Goal: Task Accomplishment & Management: Manage account settings

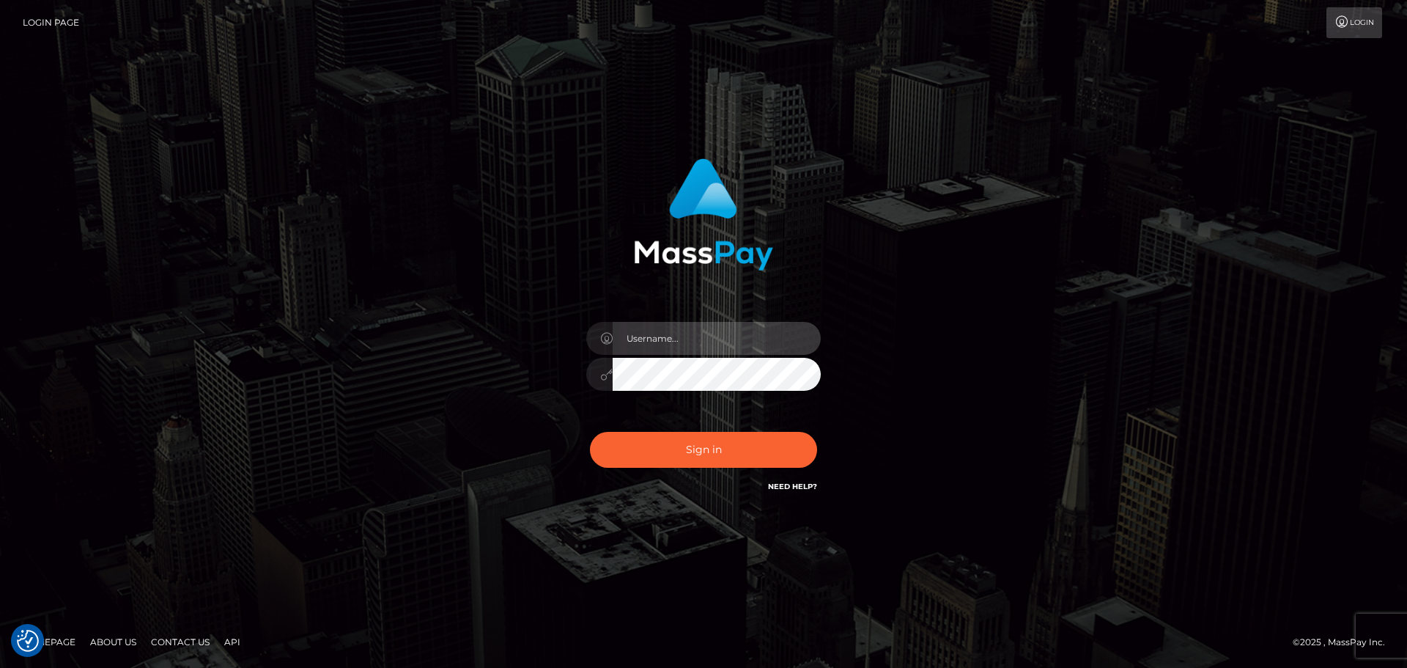
click at [647, 333] on input "text" at bounding box center [717, 338] width 208 height 33
type input "Michelle.T"
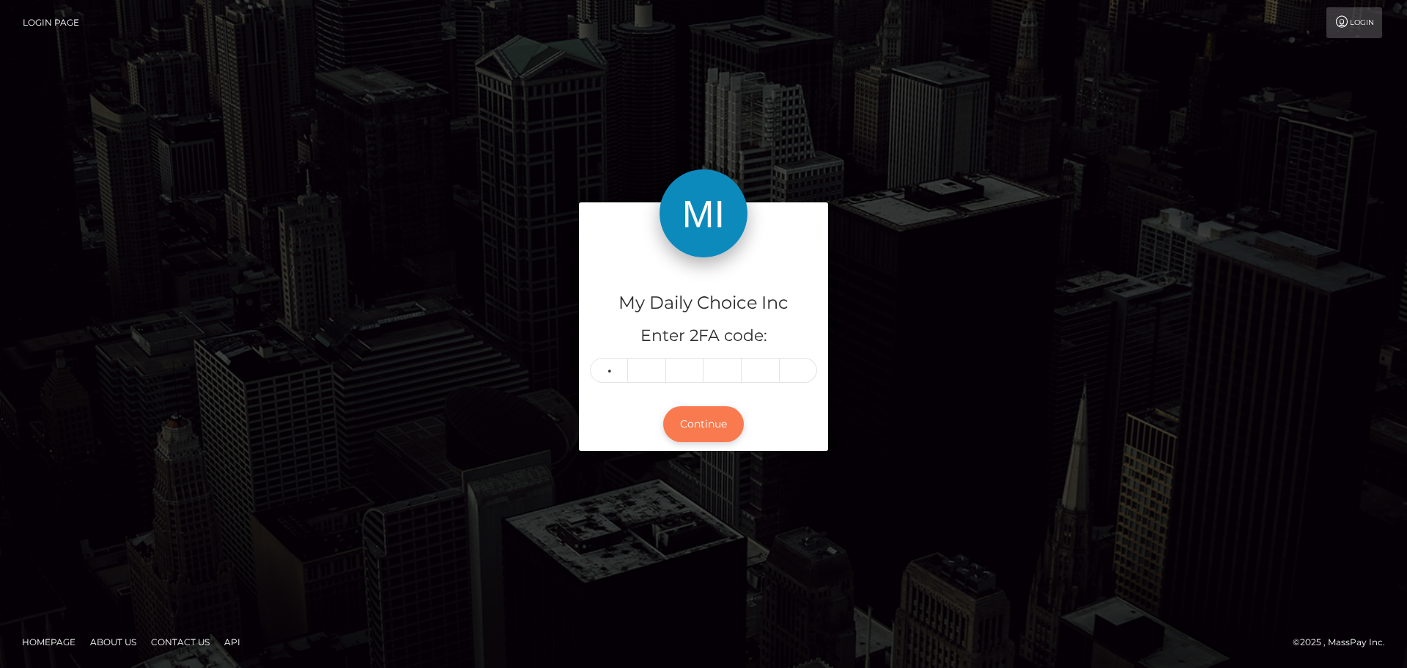
type input "2"
type input "7"
type input "2"
type input "9"
type input "1"
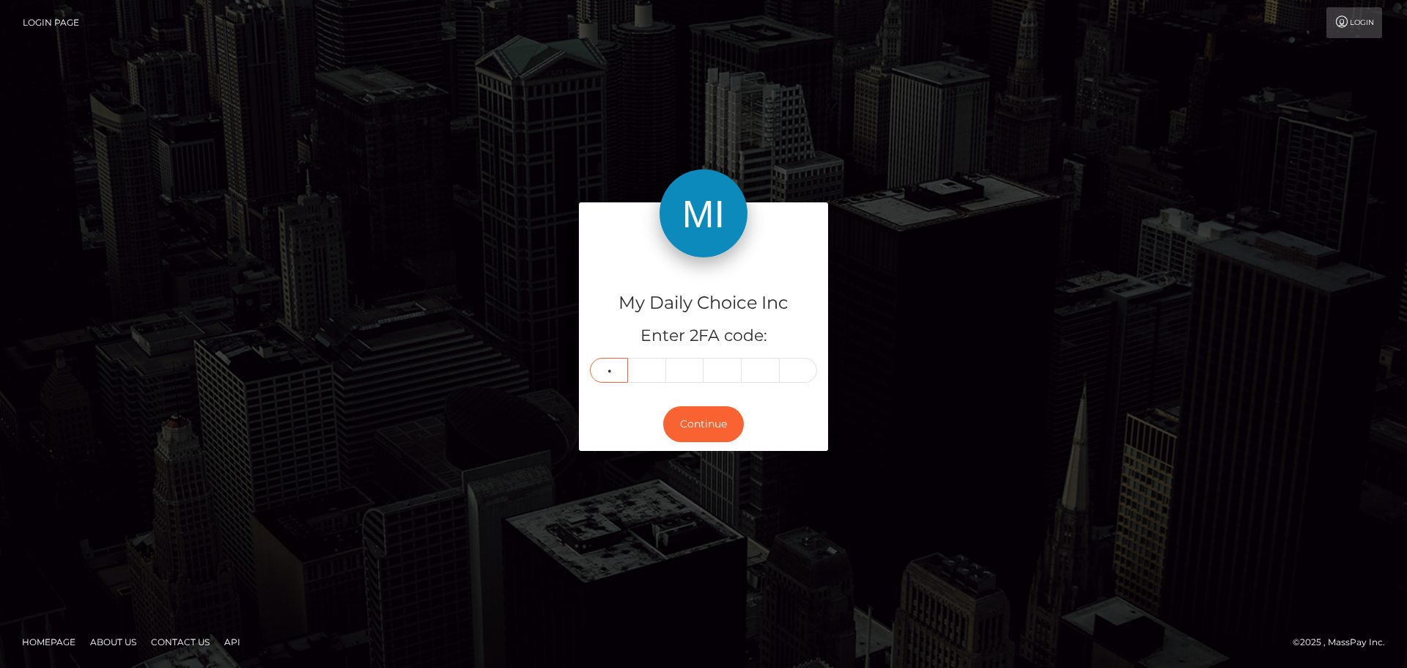
click at [619, 369] on input "2" at bounding box center [609, 370] width 38 height 25
type input "1"
type input "8"
type input "9"
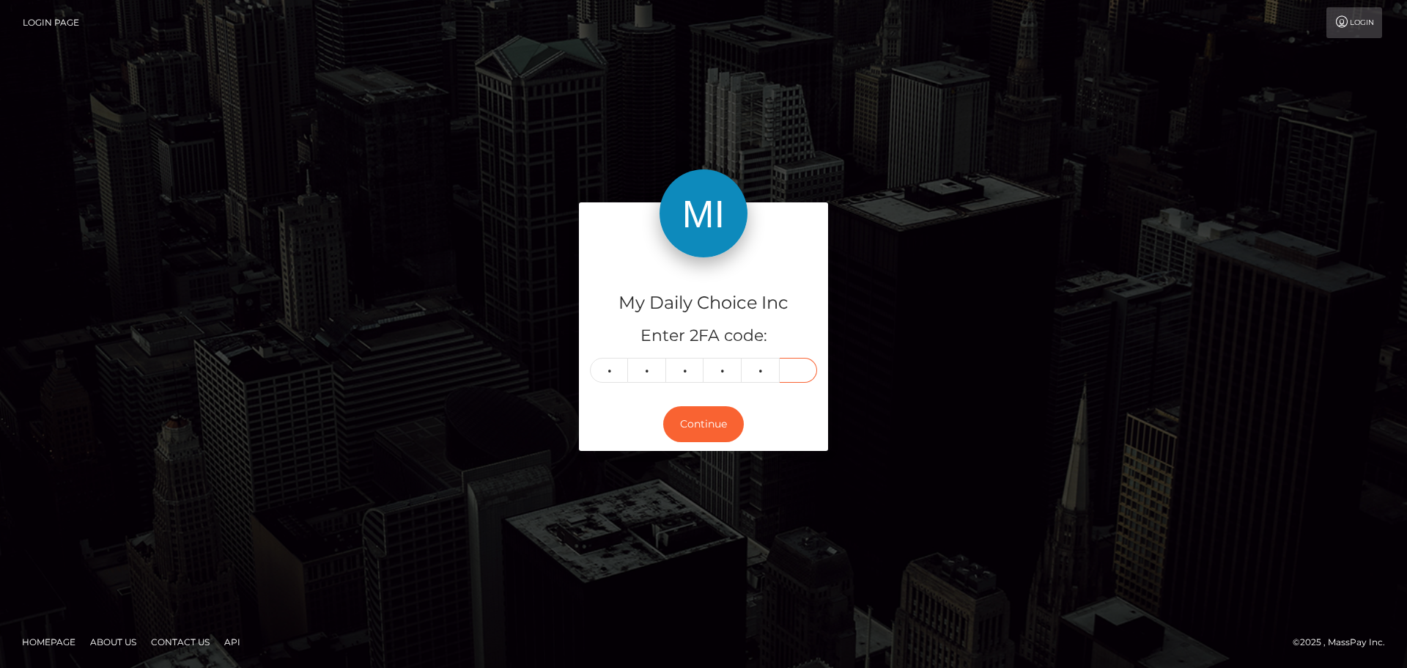
type input "2"
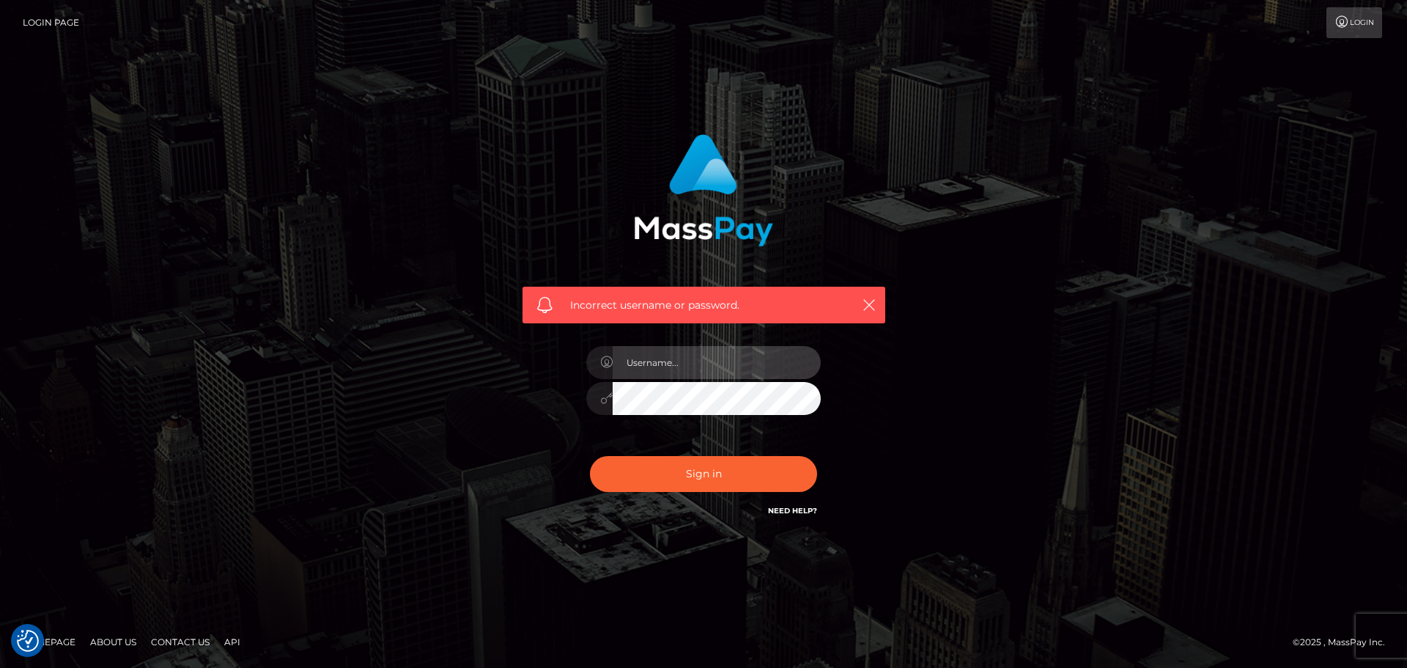
click at [662, 363] on input "text" at bounding box center [717, 362] width 208 height 33
type input "Michelle.T"
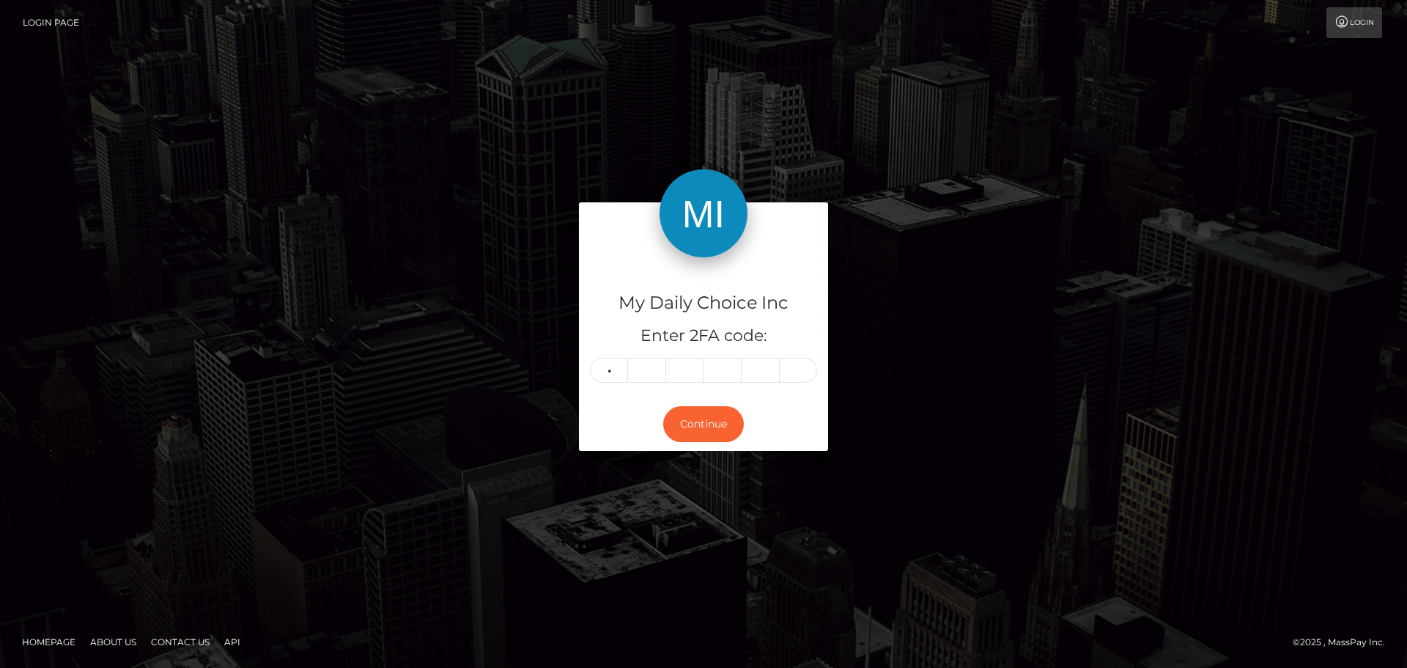
type input "1"
type input "8"
type input "9"
type input "2"
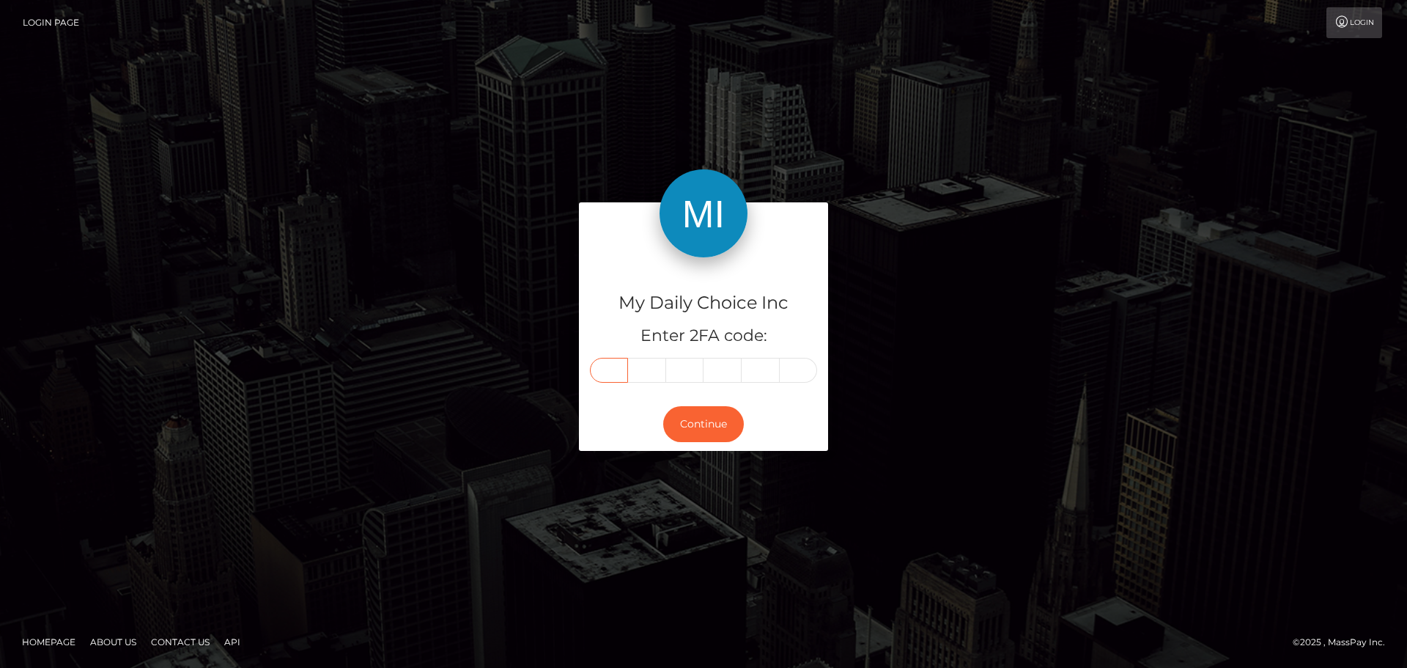
type input "1"
type input "8"
type input "9"
type input "8"
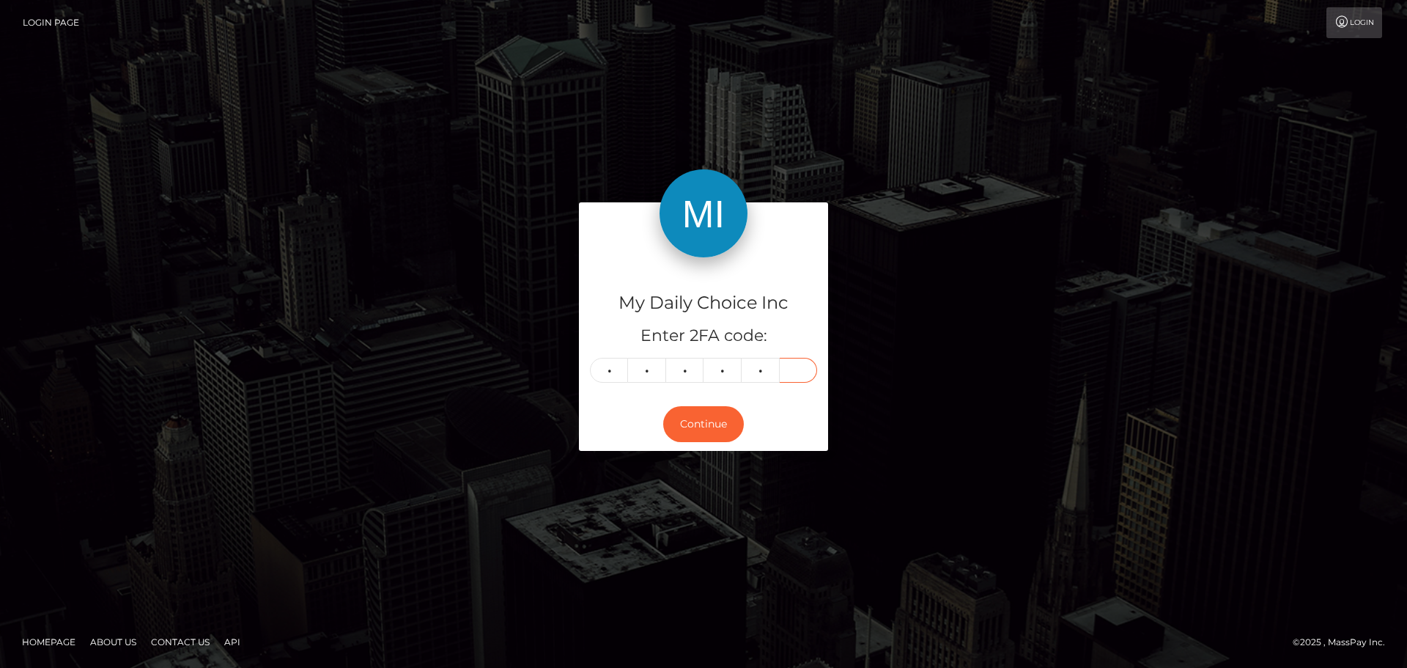
type input "2"
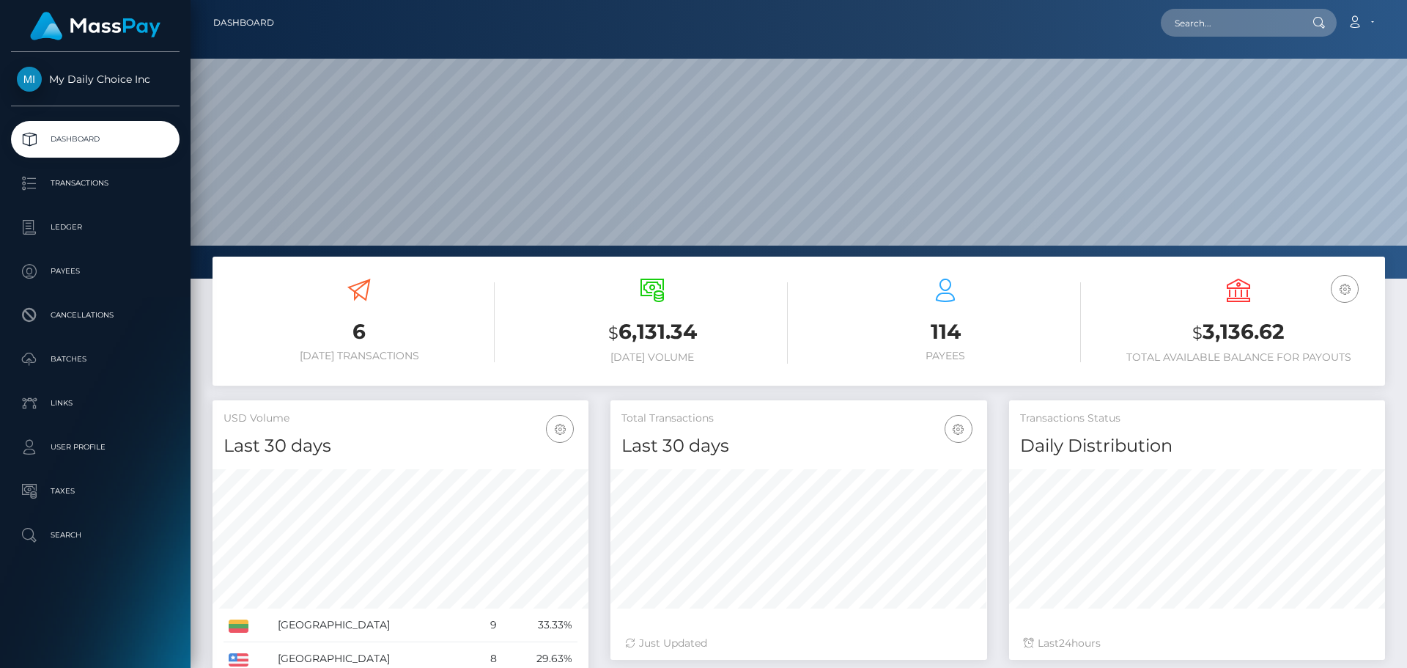
scroll to position [260, 377]
